Goal: Task Accomplishment & Management: Manage account settings

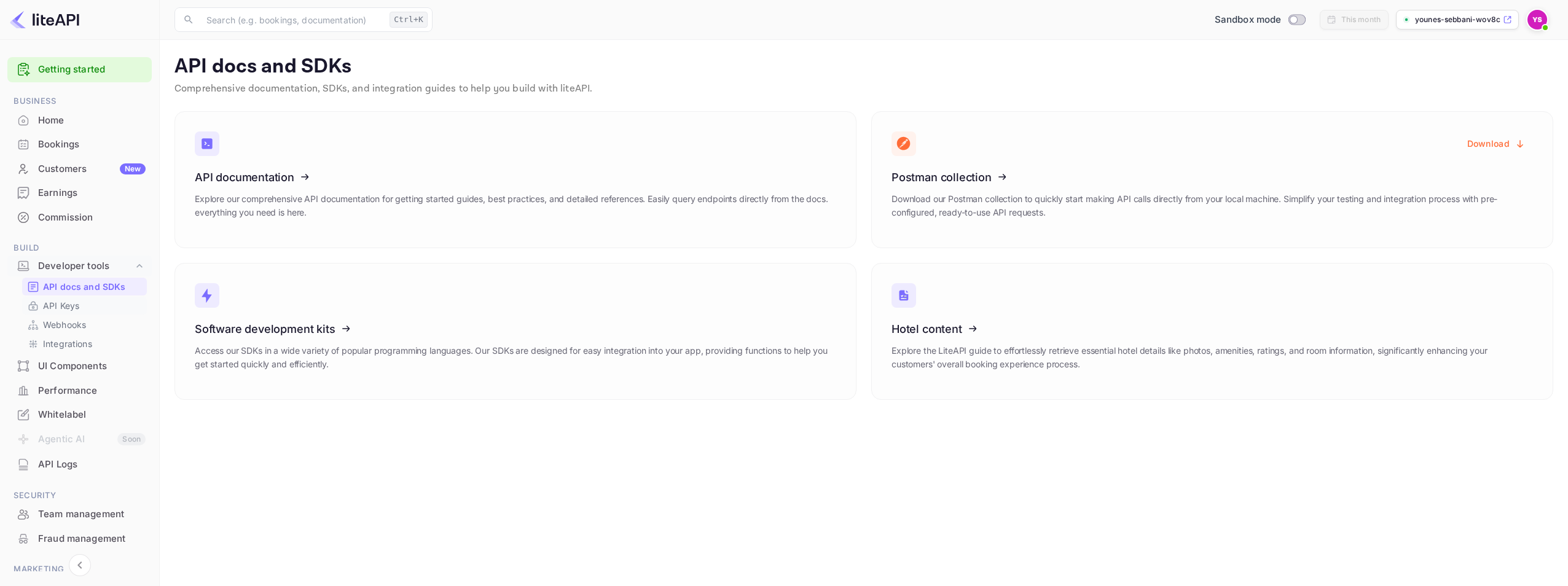
click at [73, 306] on p "API Keys" at bounding box center [61, 306] width 36 height 13
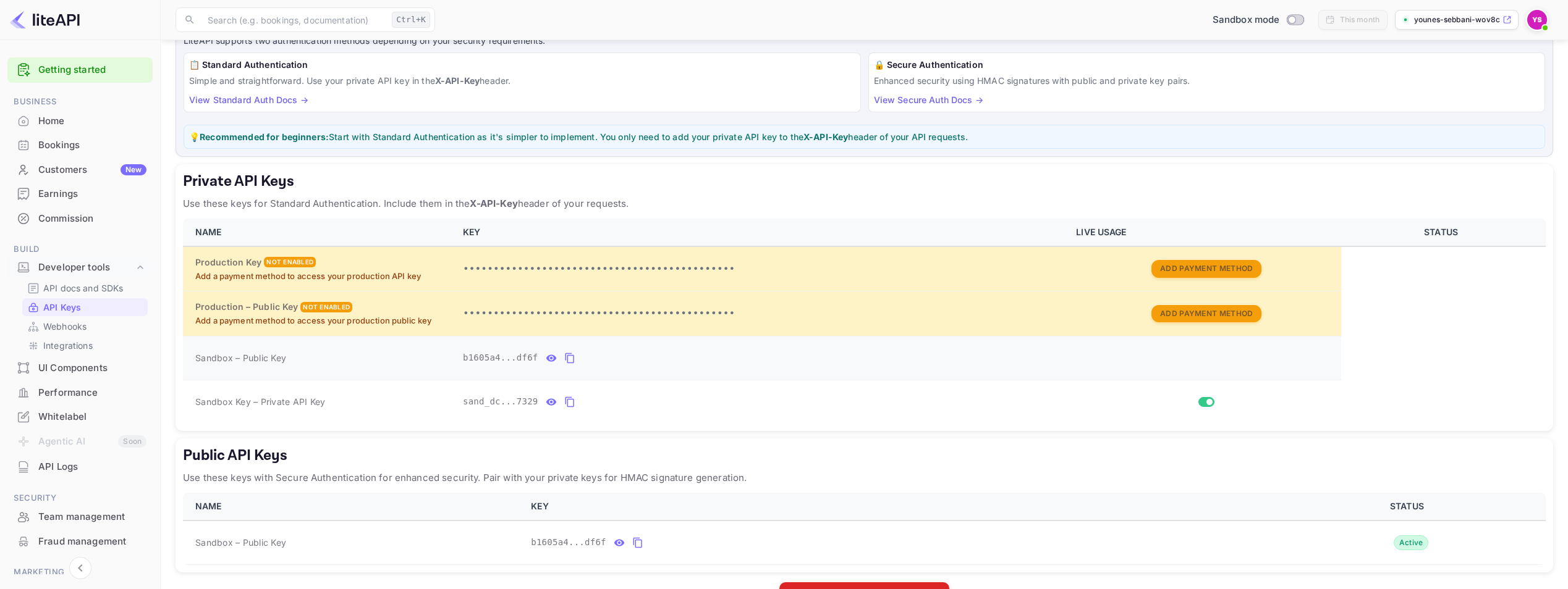
scroll to position [5, 0]
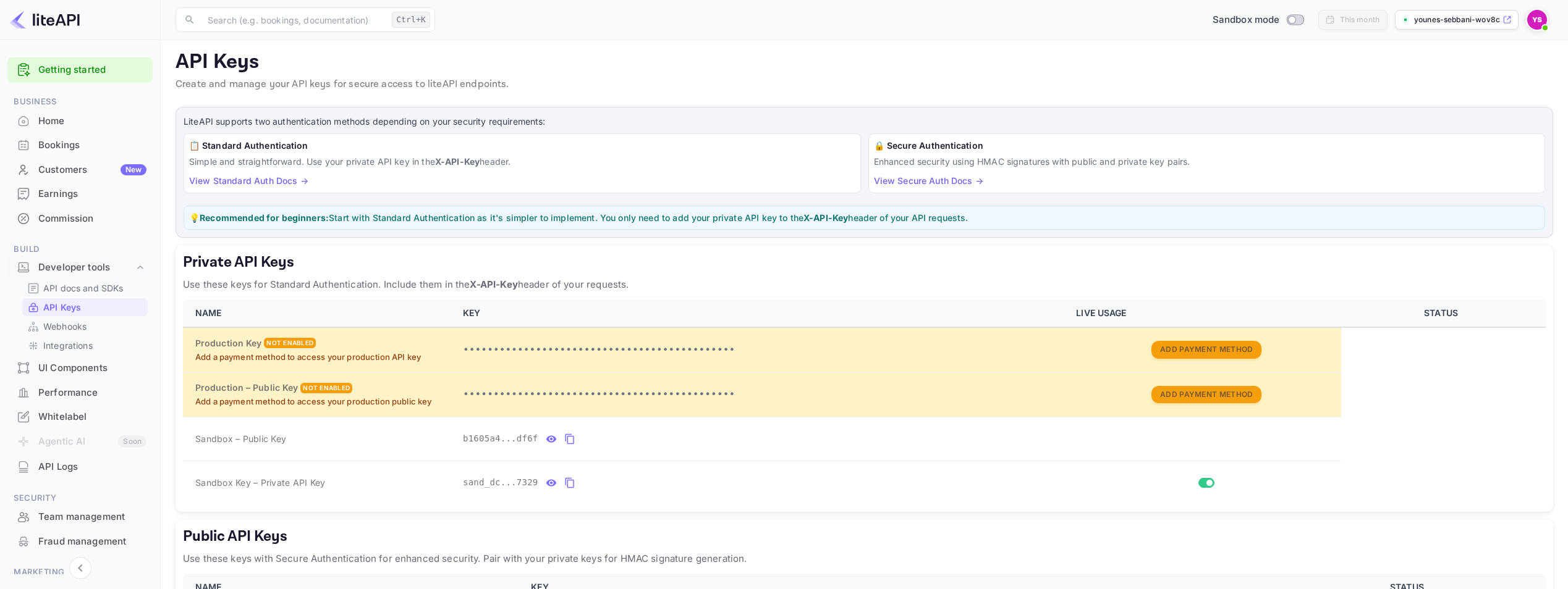
click at [281, 182] on link "View Standard Auth Docs →" at bounding box center [249, 180] width 119 height 11
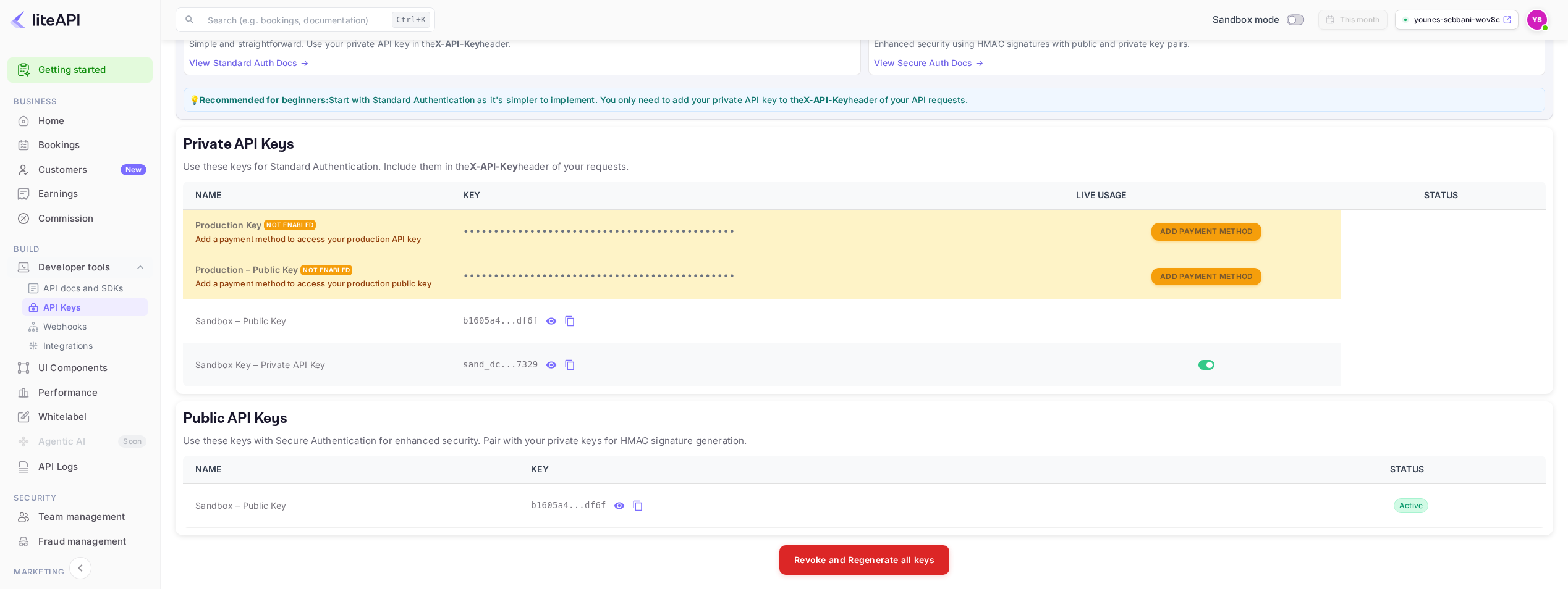
scroll to position [128, 0]
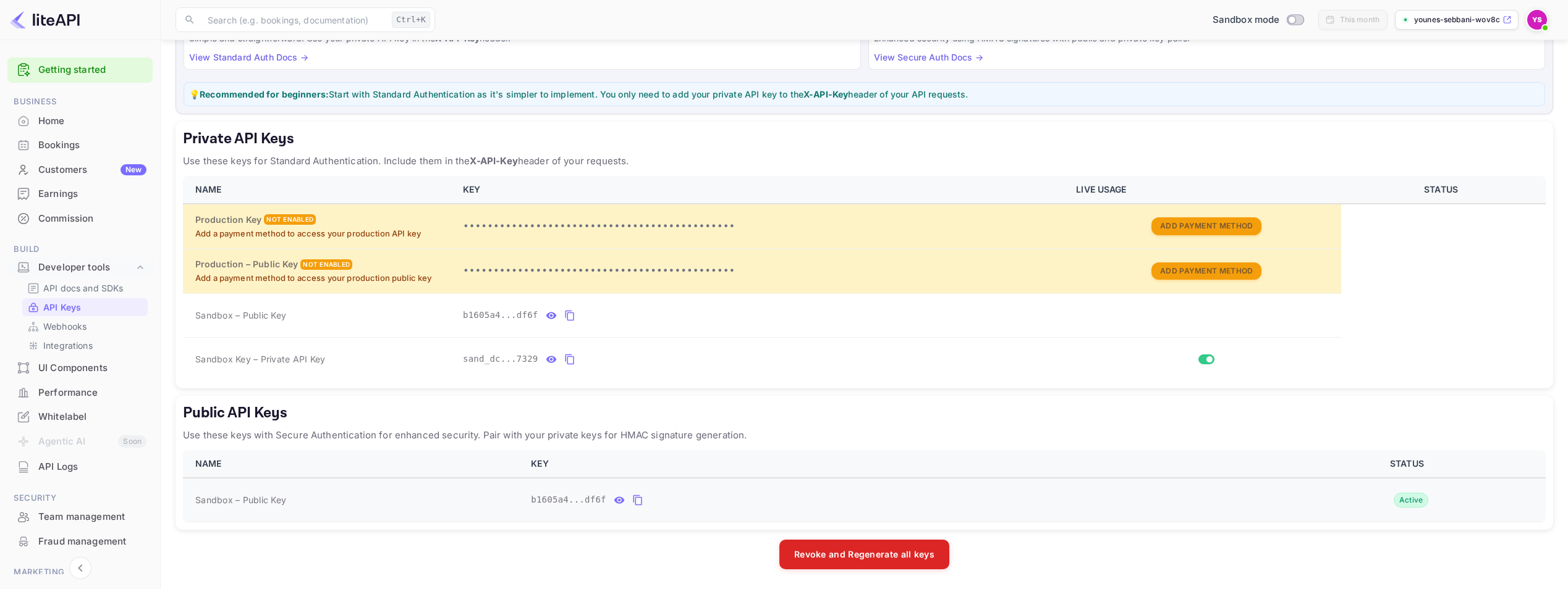
click at [635, 501] on icon "public api keys table" at bounding box center [637, 500] width 8 height 11
click at [58, 468] on div "API Logs" at bounding box center [93, 467] width 108 height 14
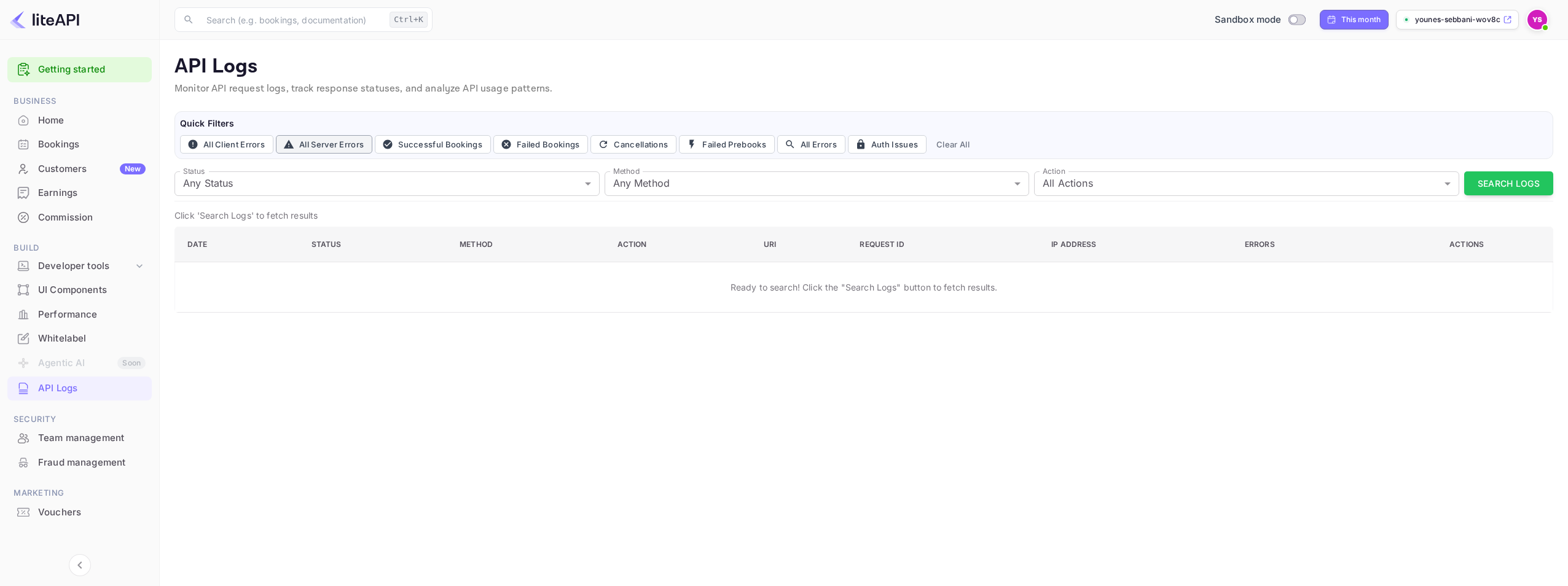
click at [296, 151] on button "All Server Errors" at bounding box center [324, 144] width 96 height 18
click at [963, 145] on button "Clear All" at bounding box center [953, 144] width 43 height 18
click at [883, 145] on button "Auth Issues" at bounding box center [887, 144] width 79 height 18
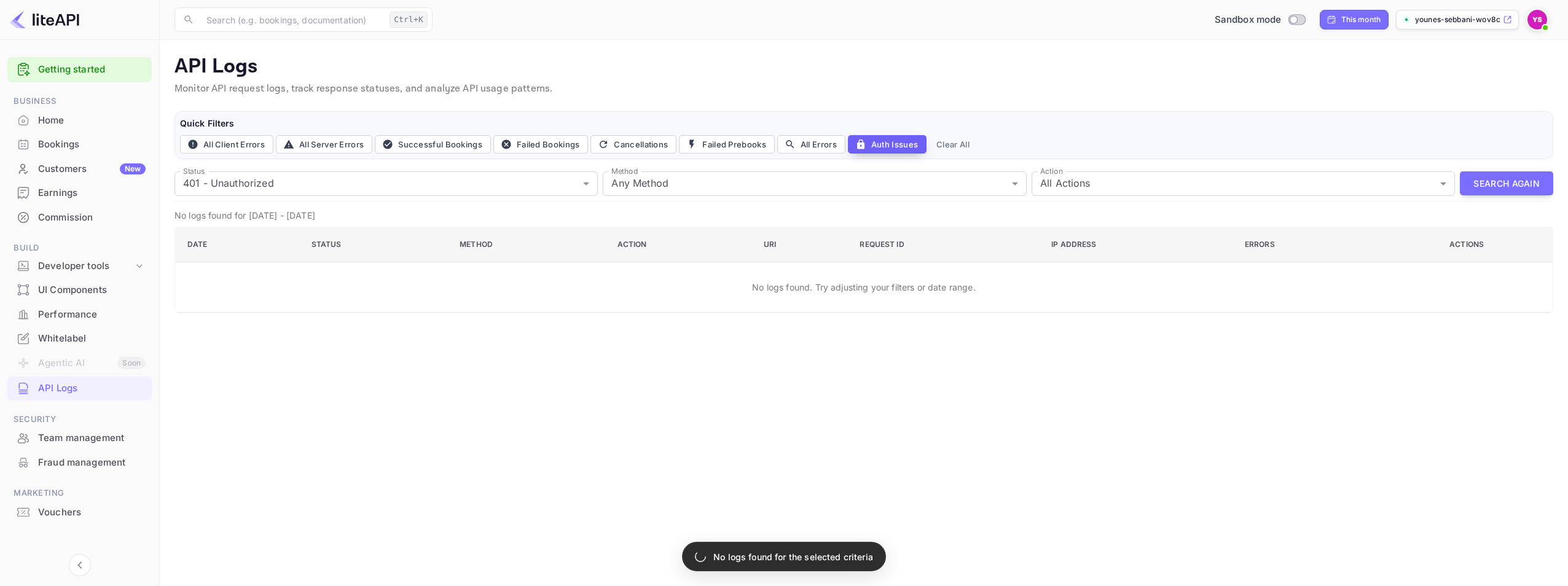
click at [920, 149] on button "Auth Issues" at bounding box center [887, 144] width 79 height 18
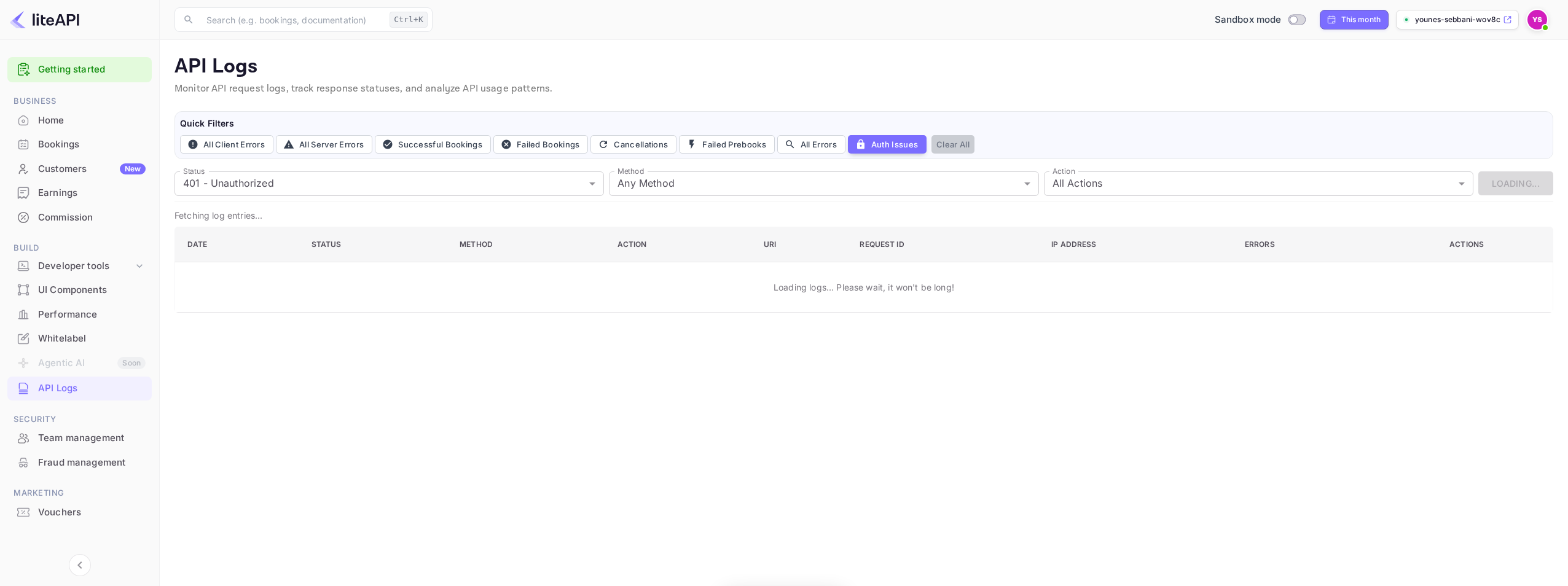
click at [950, 149] on button "Clear All" at bounding box center [953, 144] width 43 height 18
type input "all"
click at [114, 266] on div "Developer tools" at bounding box center [86, 266] width 96 height 14
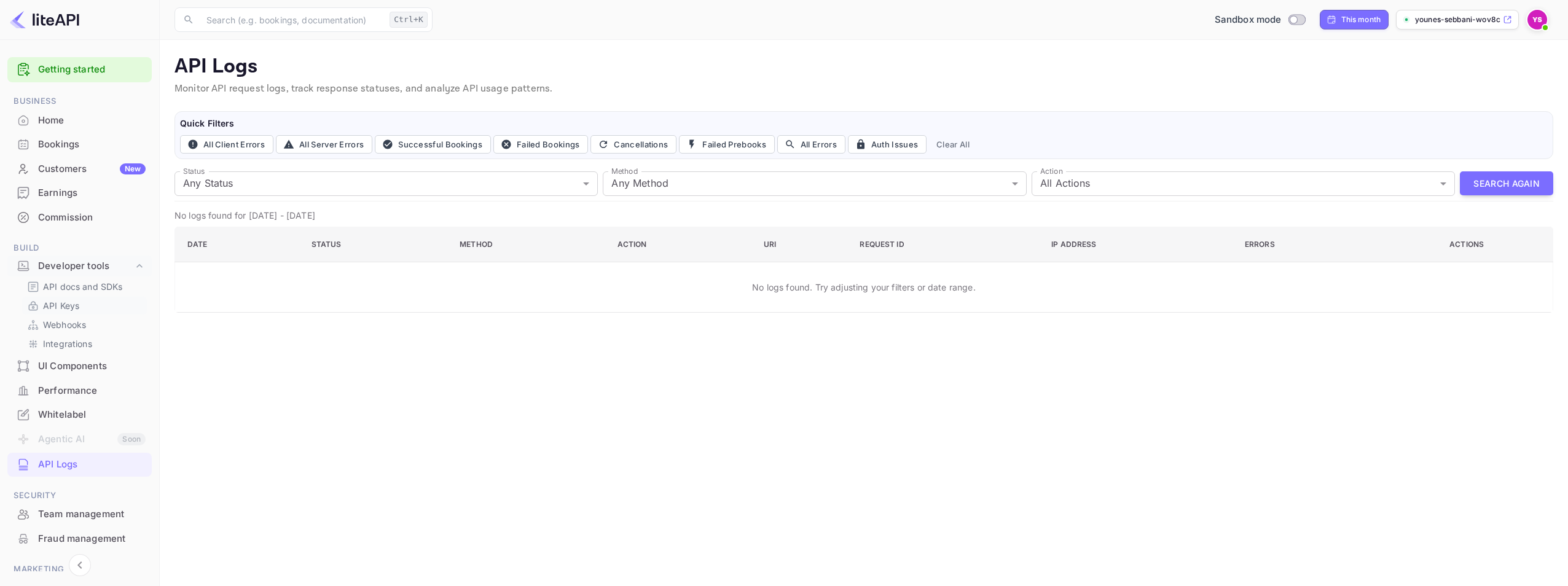
click at [71, 304] on p "API Keys" at bounding box center [61, 306] width 36 height 13
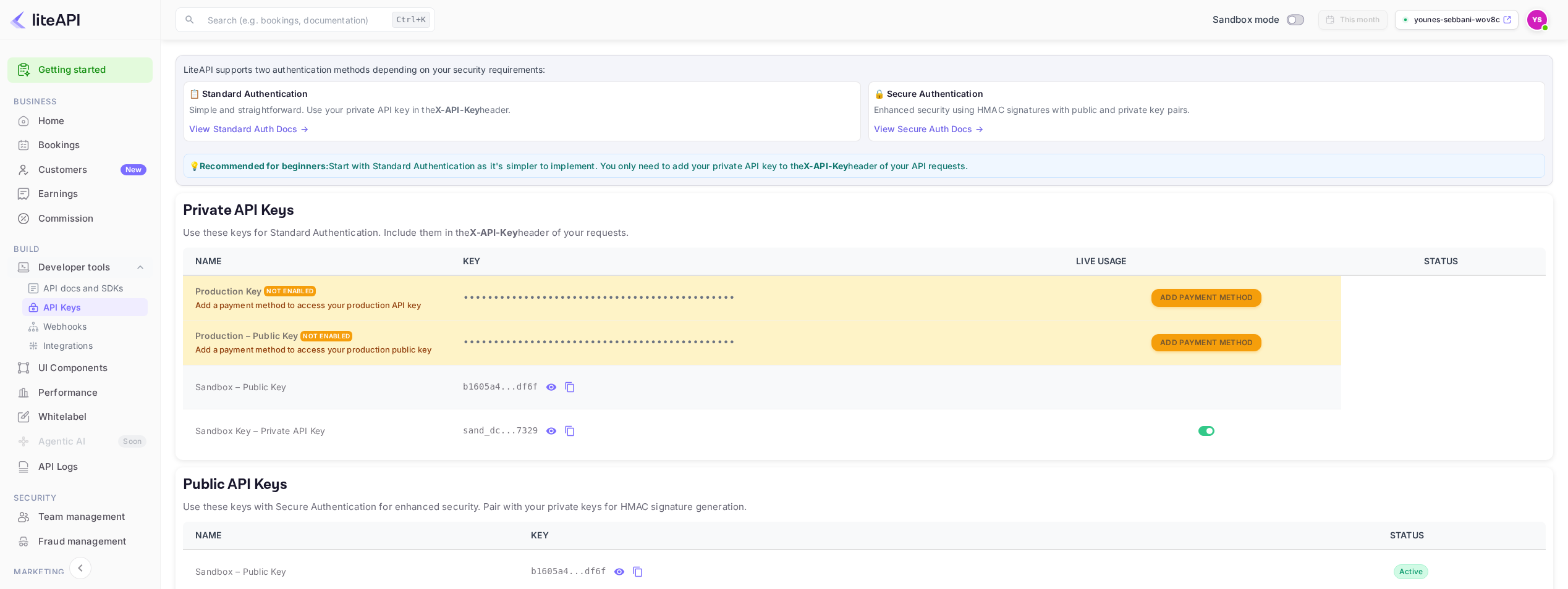
scroll to position [128, 0]
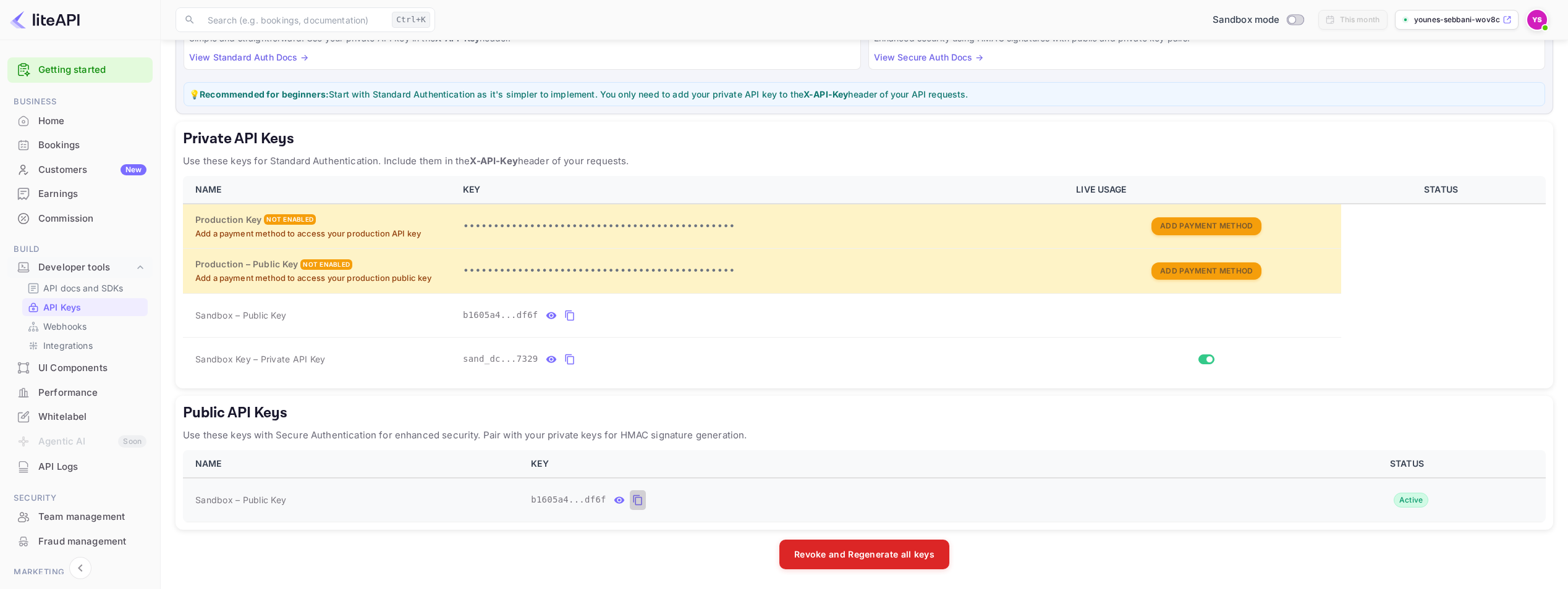
click at [632, 500] on icon "public api keys table" at bounding box center [638, 500] width 11 height 15
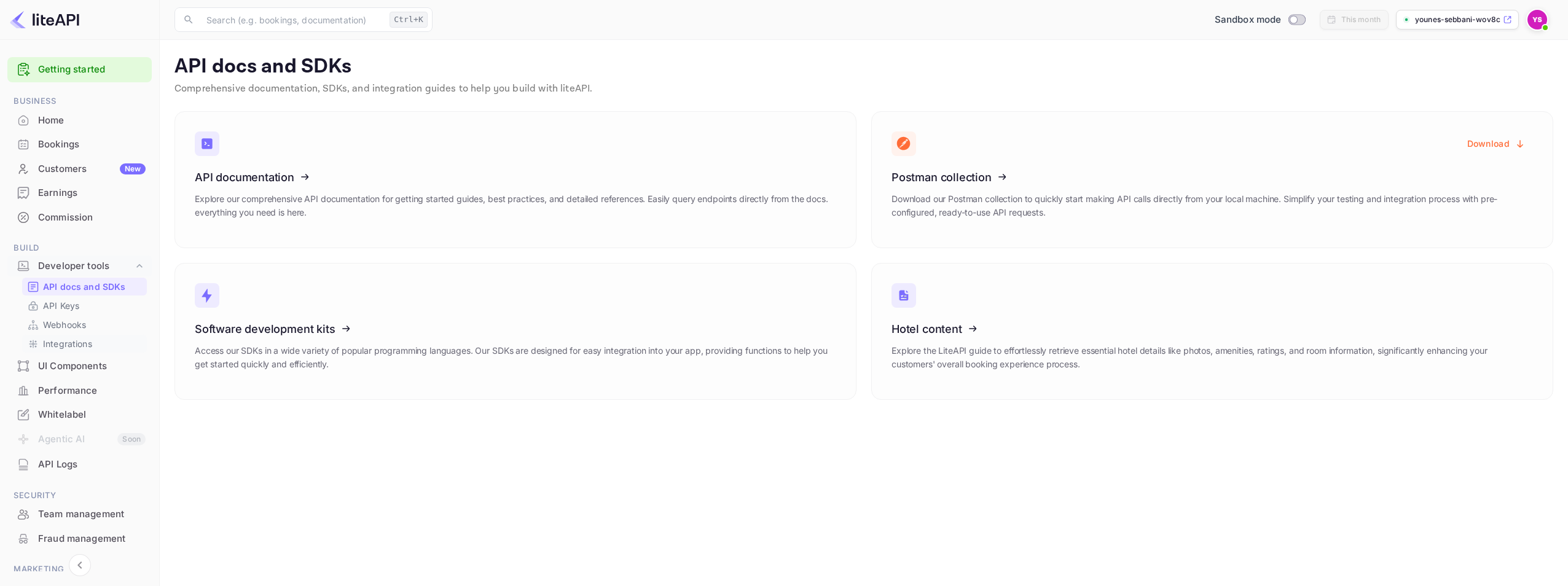
click at [65, 341] on p "Integrations" at bounding box center [68, 344] width 49 height 13
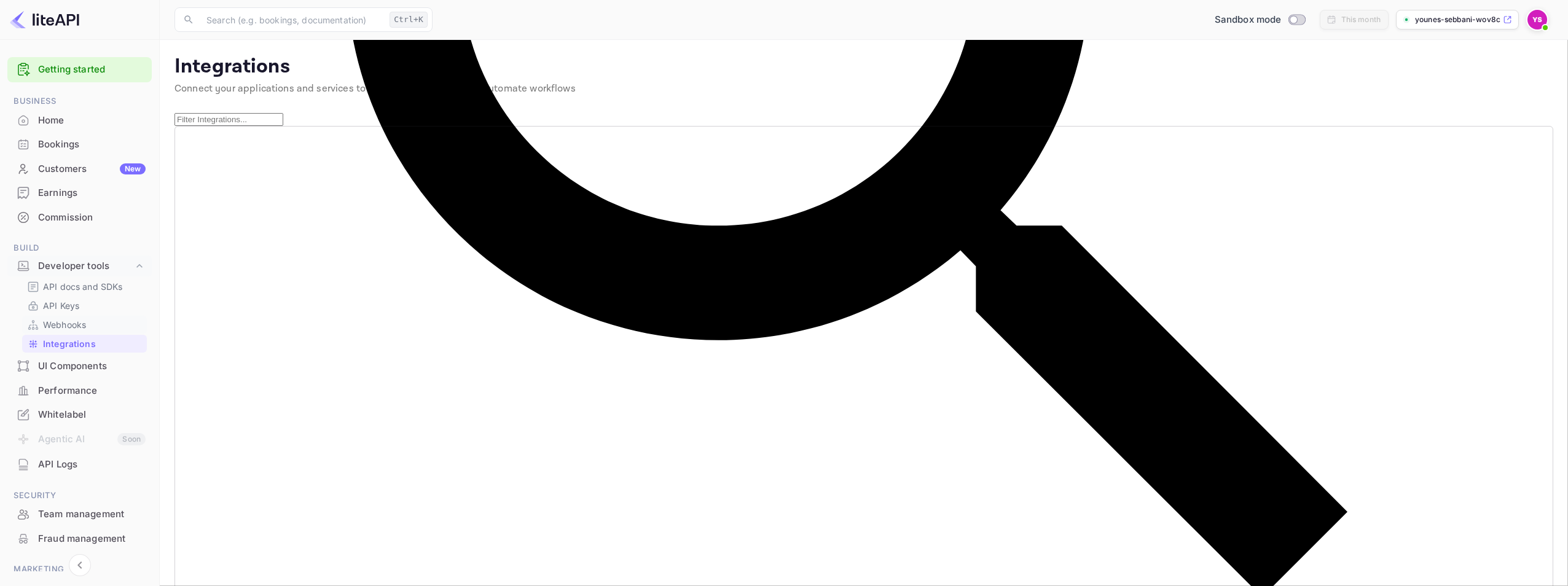
click at [67, 324] on p "Webhooks" at bounding box center [65, 324] width 43 height 13
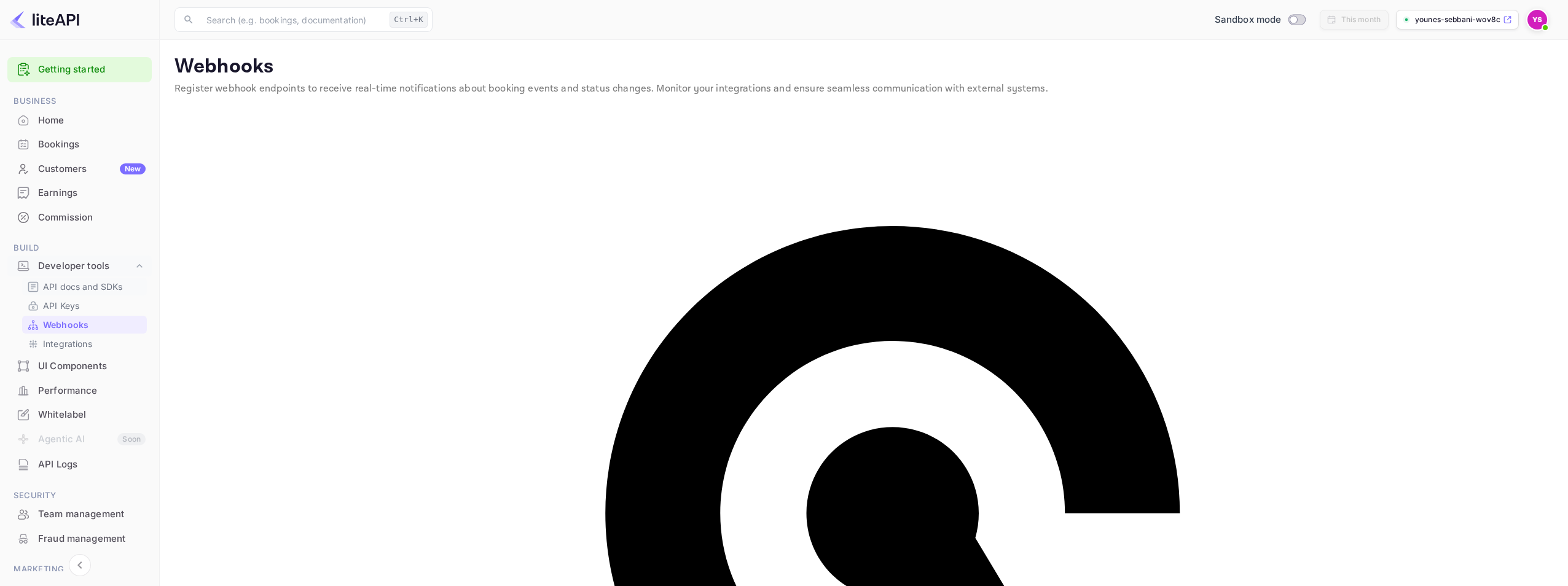
click at [68, 290] on p "API docs and SDKs" at bounding box center [83, 287] width 80 height 13
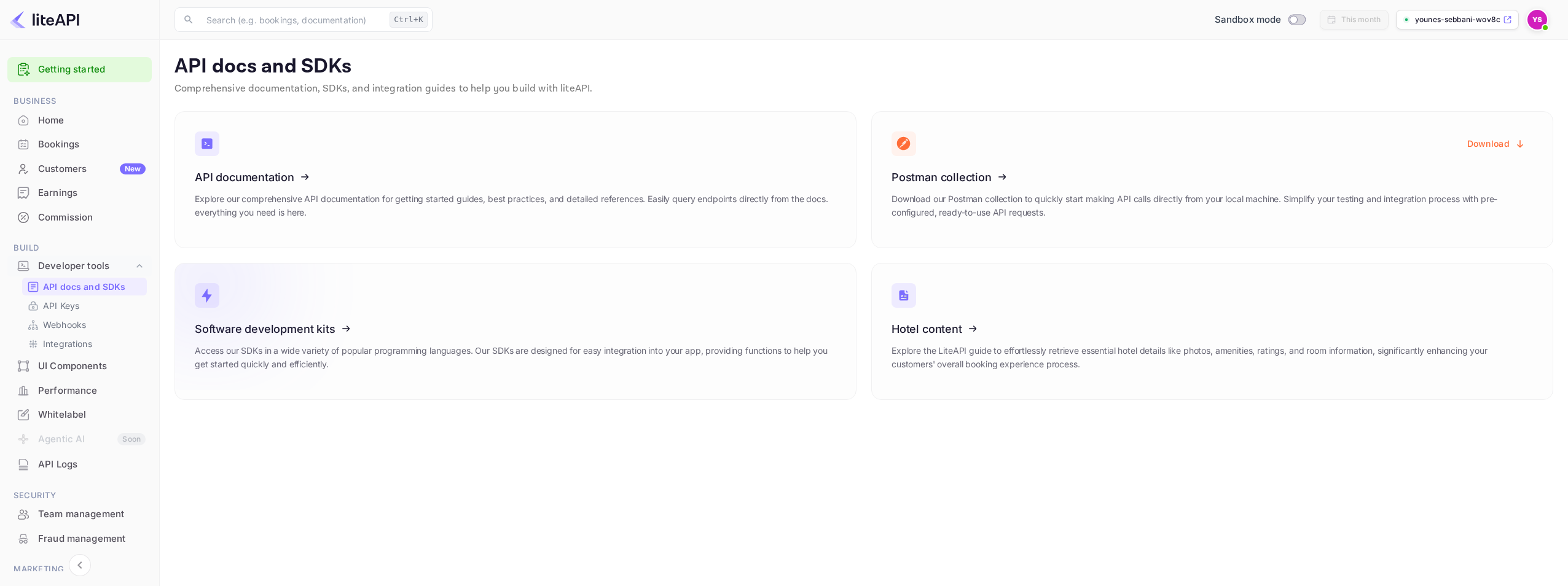
click at [453, 346] on p "Access our SDKs in a wide variety of popular programming languages. Our SDKs ar…" at bounding box center [515, 357] width 642 height 27
